Goal: Task Accomplishment & Management: Complete application form

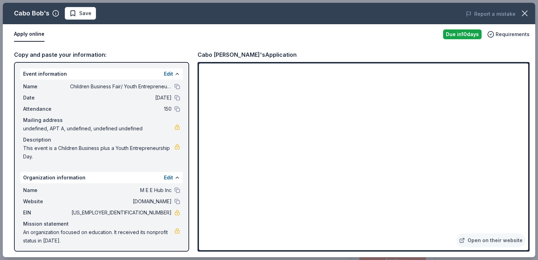
scroll to position [227, 0]
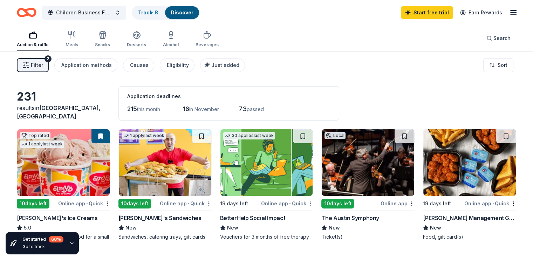
click at [477, 216] on div "[PERSON_NAME] Management Group" at bounding box center [469, 218] width 93 height 8
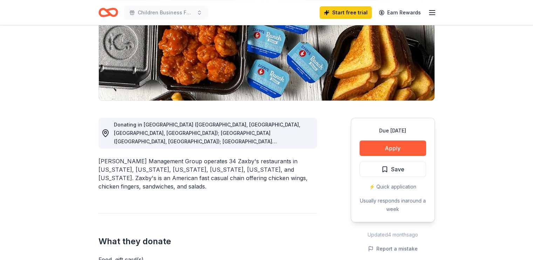
scroll to position [339, 0]
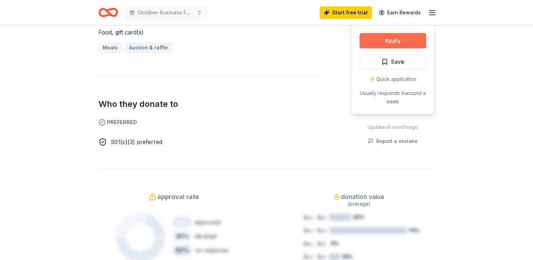
click at [400, 33] on button "Apply" at bounding box center [392, 40] width 67 height 15
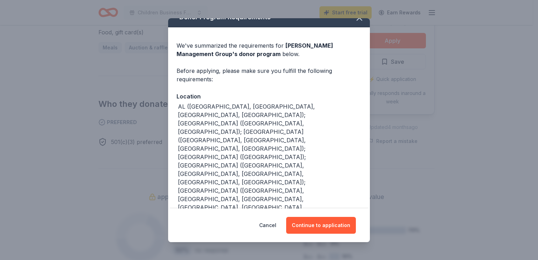
scroll to position [11, 0]
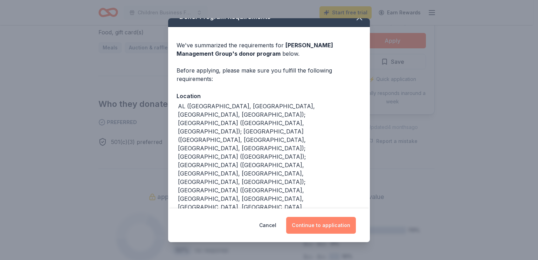
click at [339, 222] on button "Continue to application" at bounding box center [321, 225] width 70 height 17
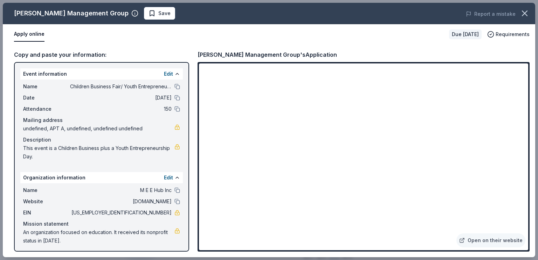
click at [530, 189] on div "Copy and paste your information: Event information Edit Name Children Business …" at bounding box center [269, 150] width 532 height 213
